Goal: Information Seeking & Learning: Check status

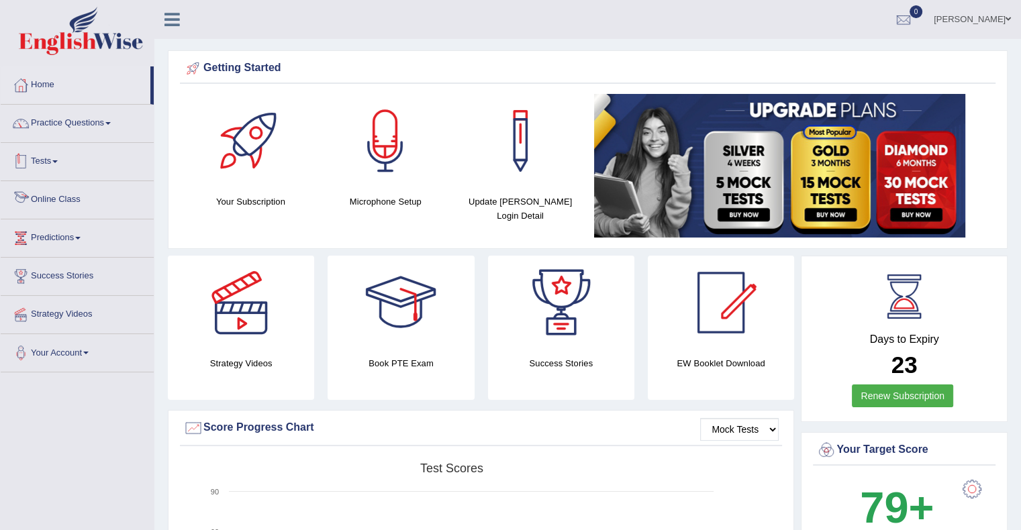
click at [52, 165] on link "Tests" at bounding box center [77, 160] width 153 height 34
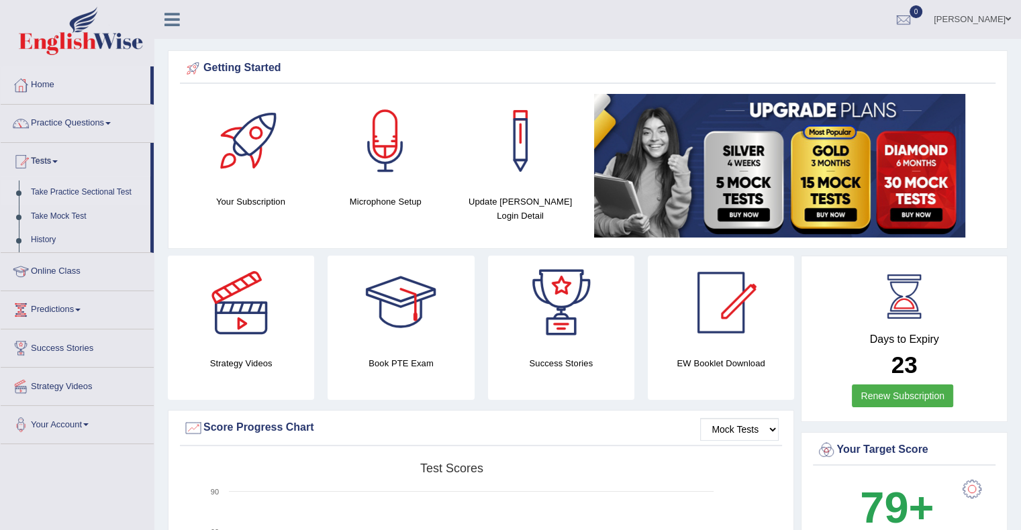
click at [77, 191] on link "Take Practice Sectional Test" at bounding box center [88, 193] width 126 height 24
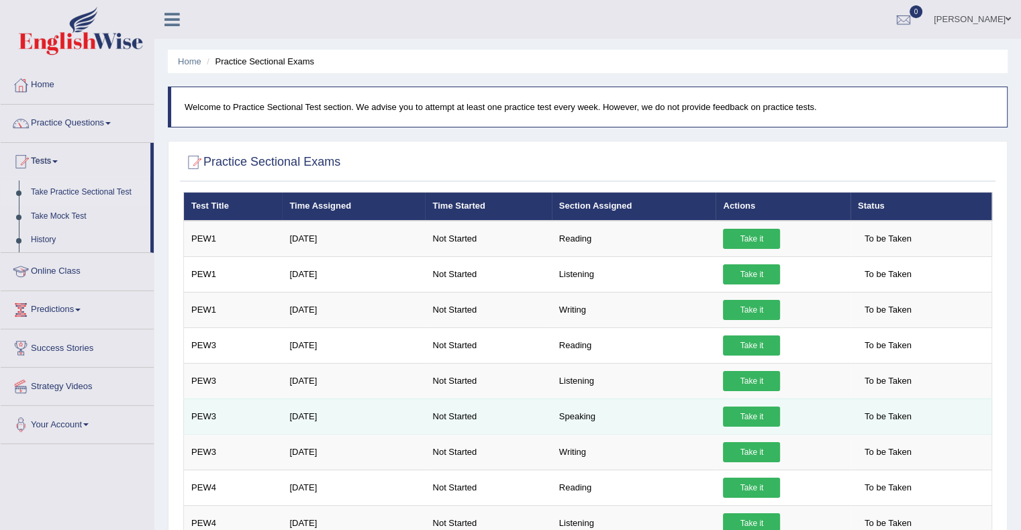
click at [536, 416] on td "Not Started" at bounding box center [488, 417] width 126 height 36
click at [894, 418] on span "To be Taken" at bounding box center [888, 417] width 60 height 20
click at [769, 414] on link "Take it" at bounding box center [751, 417] width 57 height 20
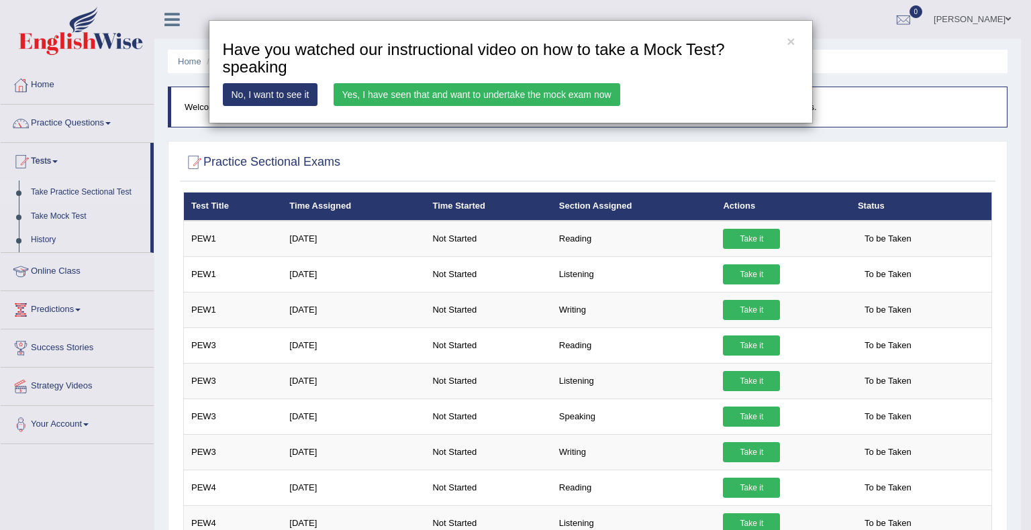
click at [401, 87] on link "Yes, I have seen that and want to undertake the mock exam now" at bounding box center [477, 94] width 287 height 23
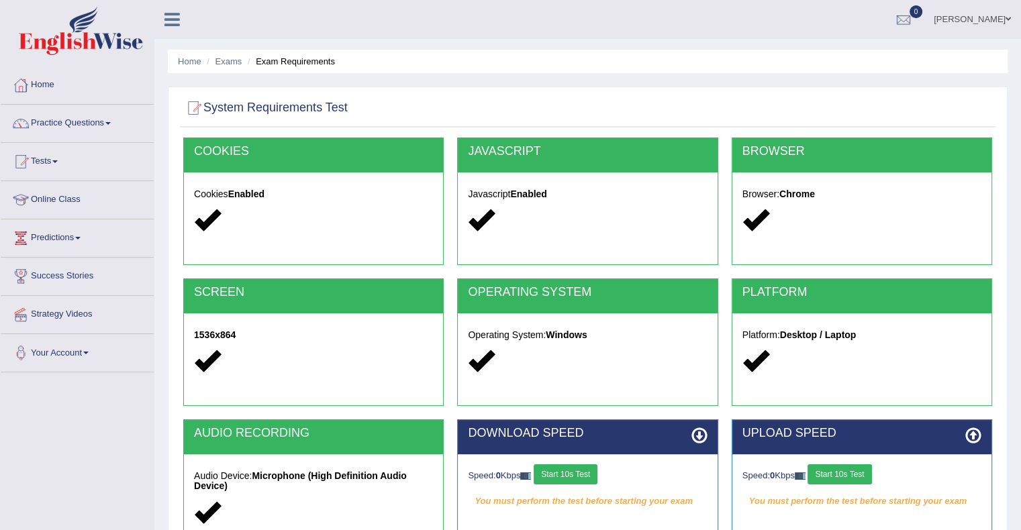
click at [58, 165] on link "Tests" at bounding box center [77, 160] width 153 height 34
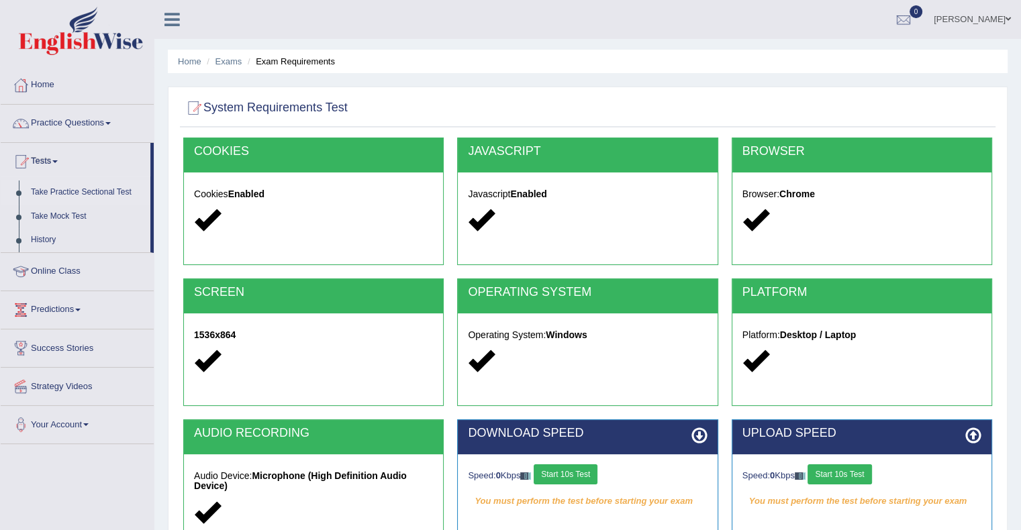
click at [72, 191] on link "Take Practice Sectional Test" at bounding box center [88, 193] width 126 height 24
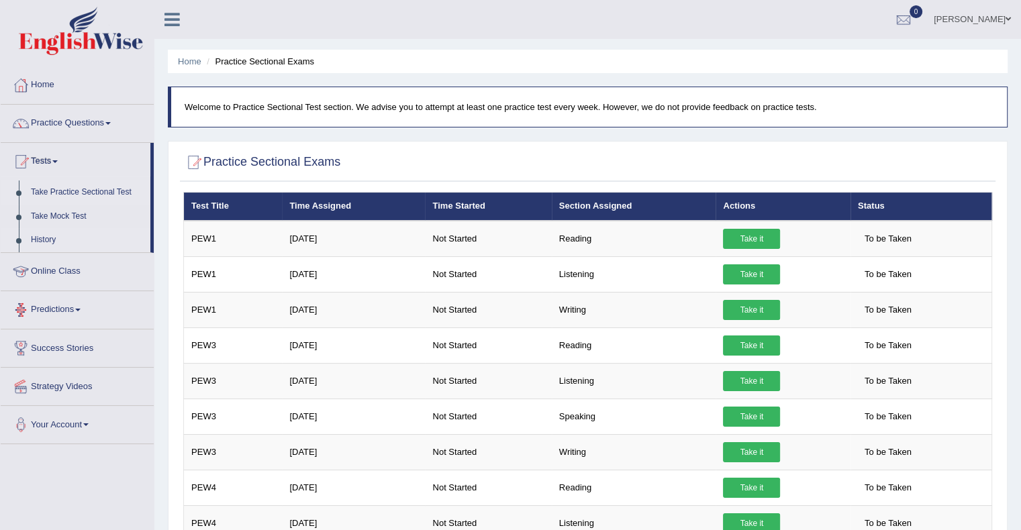
click at [40, 245] on link "History" at bounding box center [88, 240] width 126 height 24
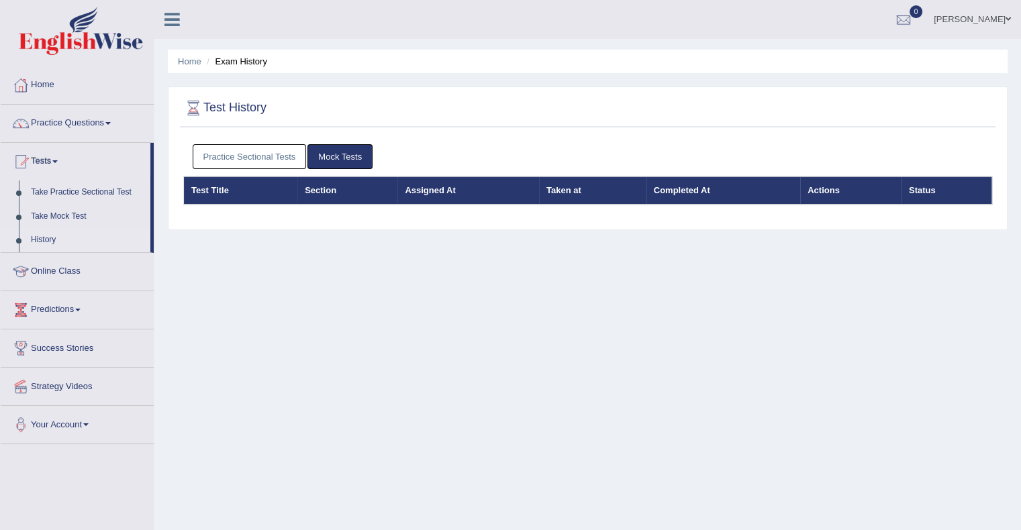
click at [259, 157] on link "Practice Sectional Tests" at bounding box center [250, 156] width 114 height 25
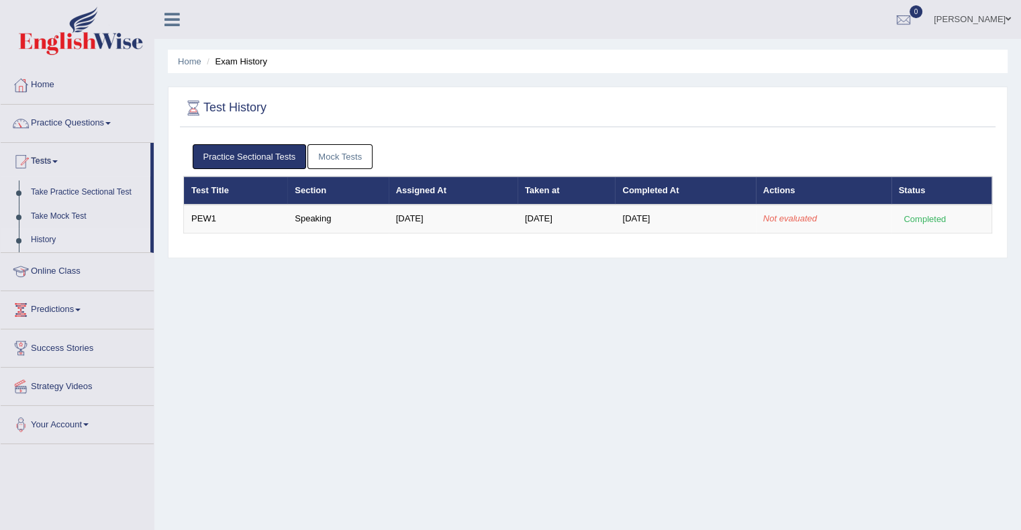
click at [259, 157] on link "Practice Sectional Tests" at bounding box center [250, 156] width 114 height 25
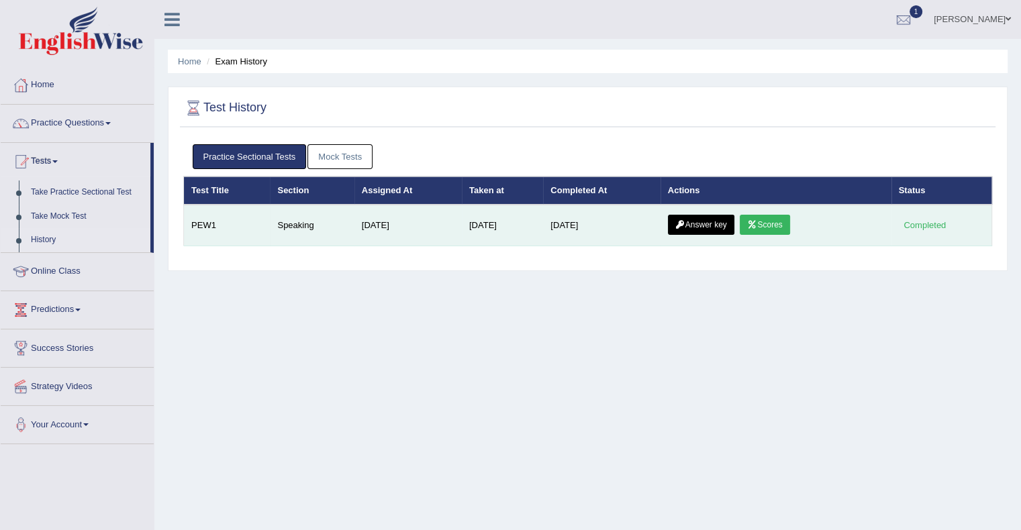
click at [765, 222] on link "Scores" at bounding box center [765, 225] width 50 height 20
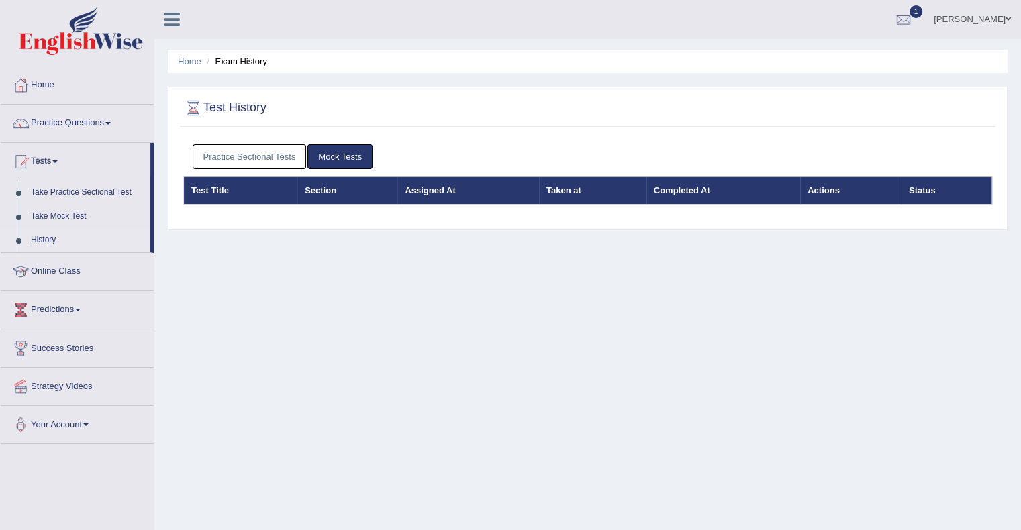
click at [271, 158] on link "Practice Sectional Tests" at bounding box center [250, 156] width 114 height 25
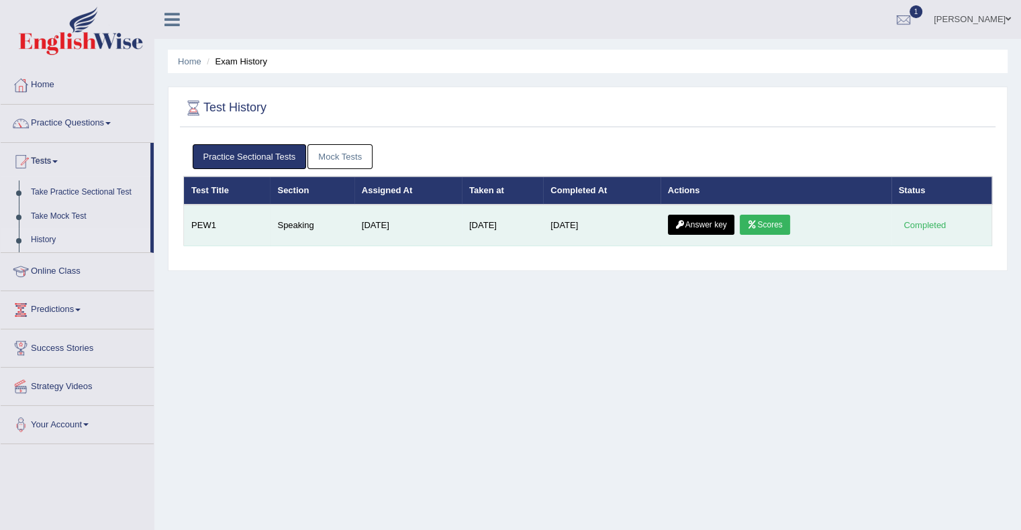
click at [695, 219] on link "Answer key" at bounding box center [701, 225] width 66 height 20
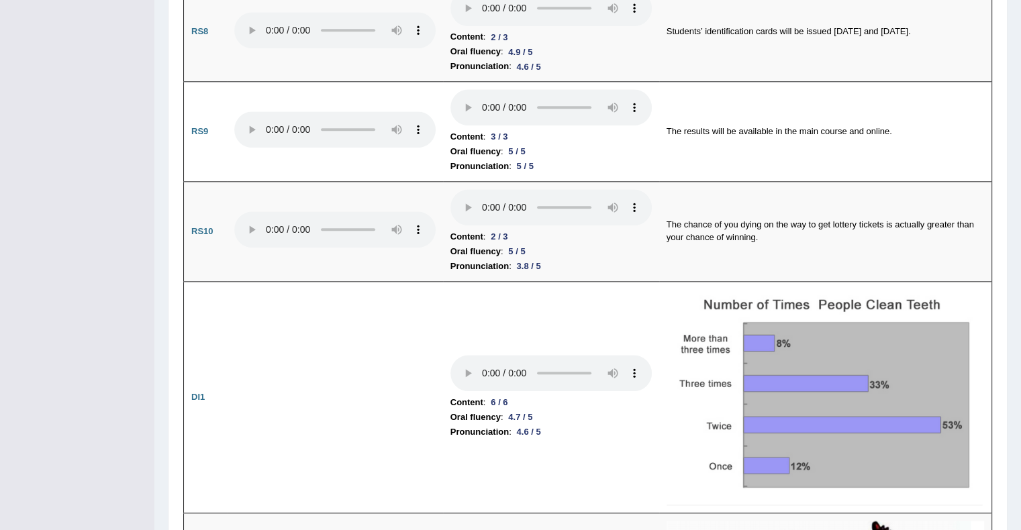
scroll to position [1276, 0]
